Goal: Go to known website: Go to known website

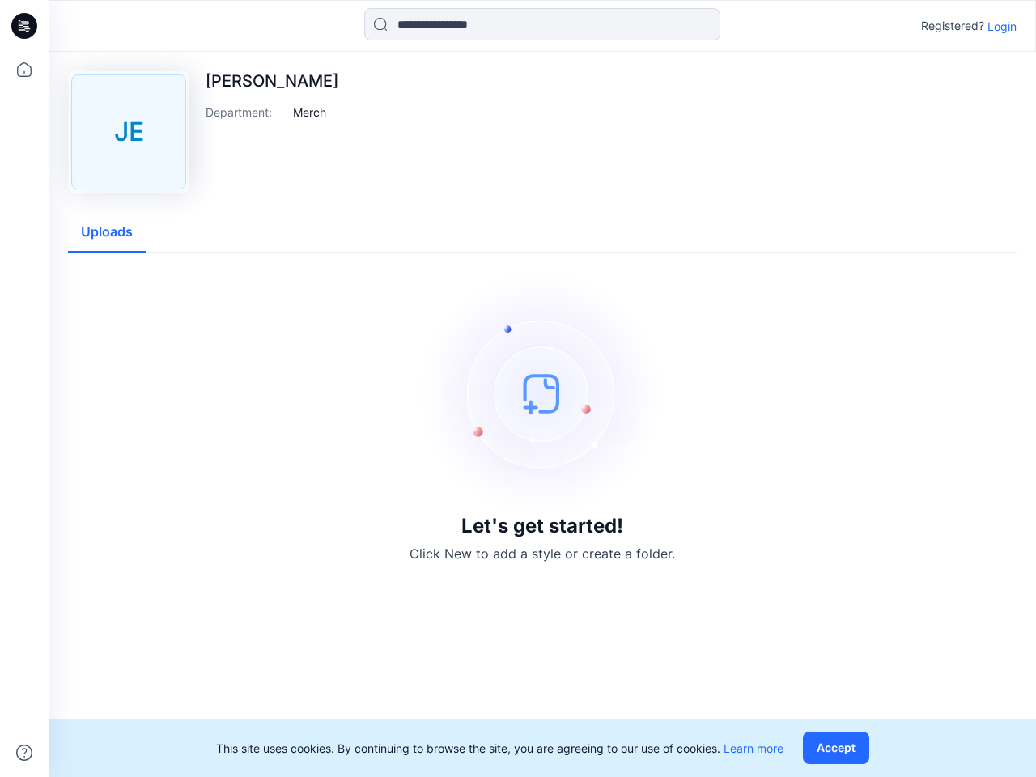
click at [518, 389] on img at bounding box center [542, 393] width 243 height 243
click at [25, 26] on icon at bounding box center [26, 26] width 6 height 1
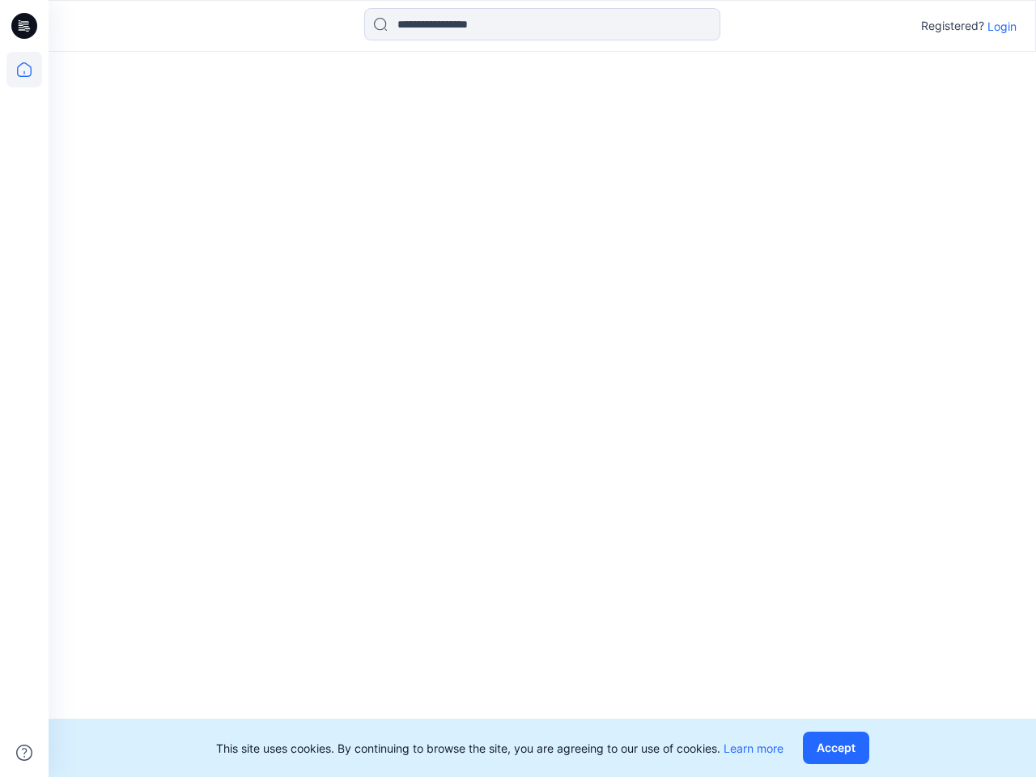
click at [24, 70] on icon at bounding box center [24, 70] width 36 height 36
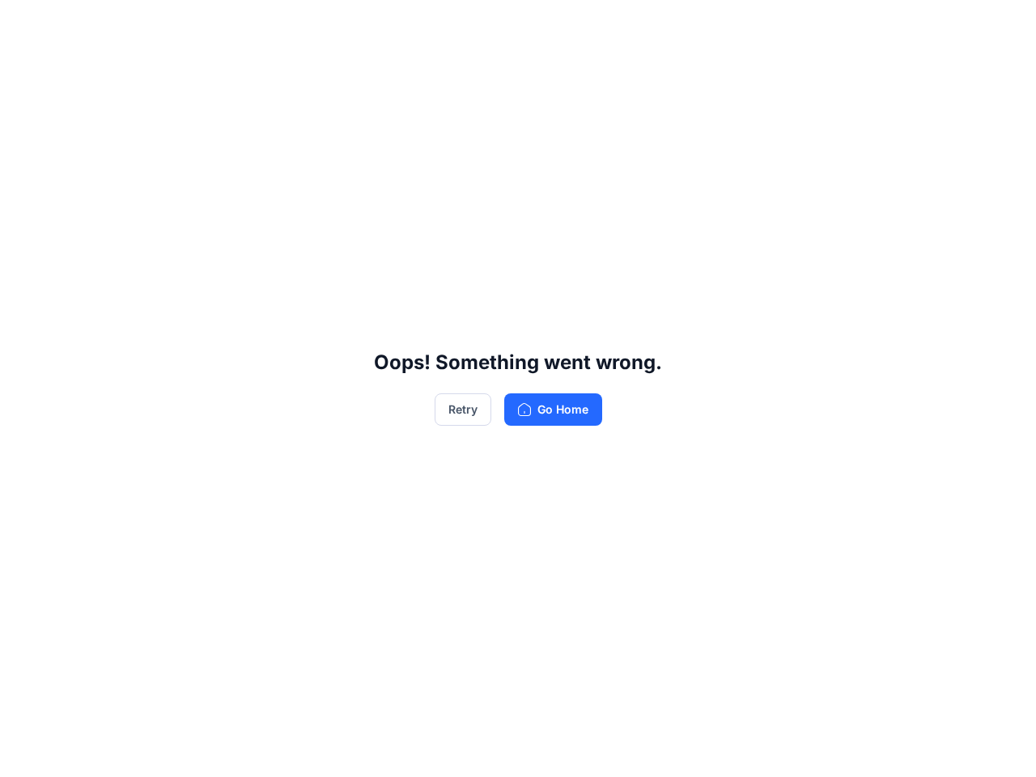
click at [543, 24] on div "Oops! Something went wrong. Retry Go Home" at bounding box center [518, 388] width 1036 height 777
click at [1002, 26] on div "Oops! Something went wrong. Retry Go Home" at bounding box center [518, 388] width 1036 height 777
click at [310, 112] on div "Oops! Something went wrong. Retry Go Home" at bounding box center [518, 388] width 1036 height 777
click at [107, 232] on div "Oops! Something went wrong. Retry Go Home" at bounding box center [518, 388] width 1036 height 777
click at [840, 748] on div "Oops! Something went wrong. Retry Go Home" at bounding box center [518, 388] width 1036 height 777
